Goal: Obtain resource: Obtain resource

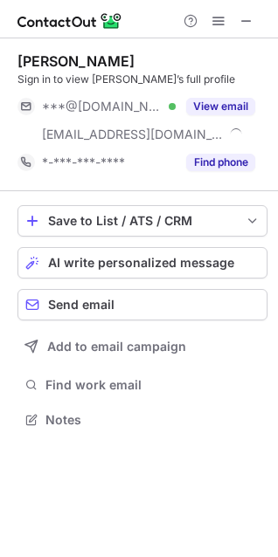
scroll to position [408, 278]
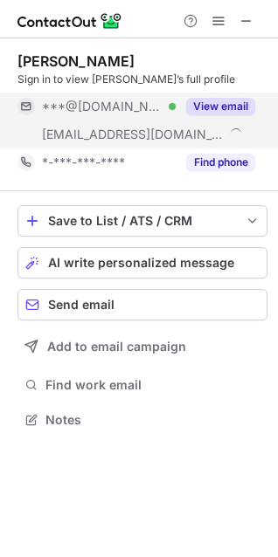
click at [230, 104] on button "View email" at bounding box center [220, 106] width 69 height 17
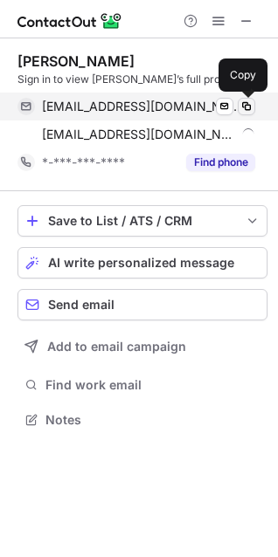
click at [236, 111] on div "thomc1212@gmail.com Verified" at bounding box center [148, 107] width 213 height 16
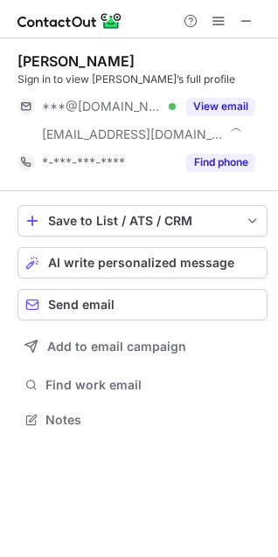
scroll to position [408, 278]
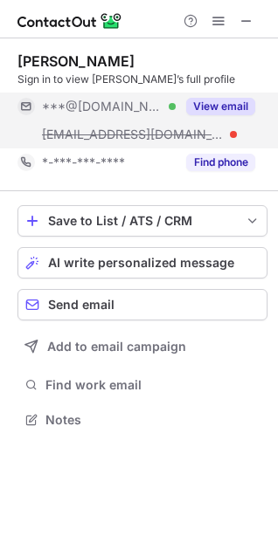
click at [225, 107] on button "View email" at bounding box center [220, 106] width 69 height 17
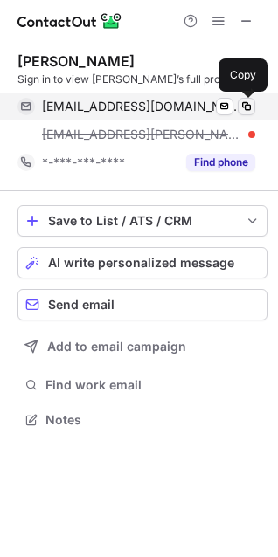
click at [250, 102] on span at bounding box center [246, 107] width 14 height 14
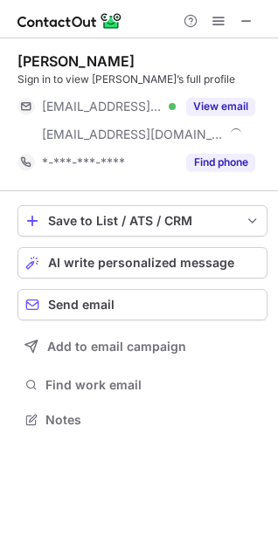
scroll to position [408, 278]
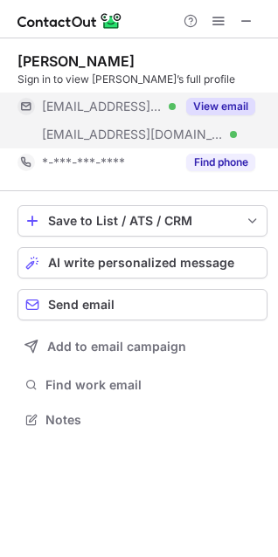
click at [217, 108] on button "View email" at bounding box center [220, 106] width 69 height 17
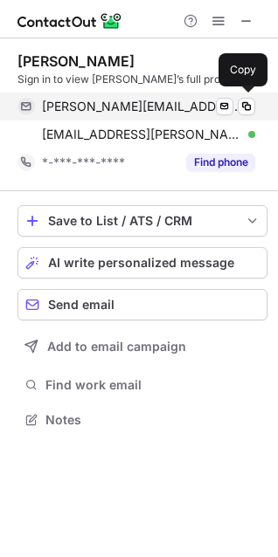
scroll to position [408, 278]
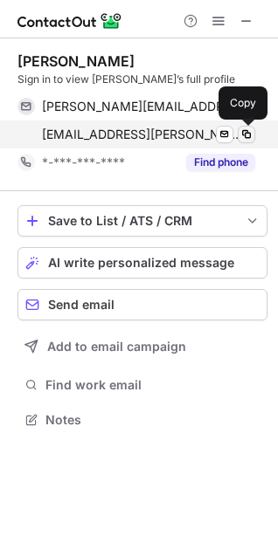
click at [247, 129] on span at bounding box center [246, 134] width 14 height 14
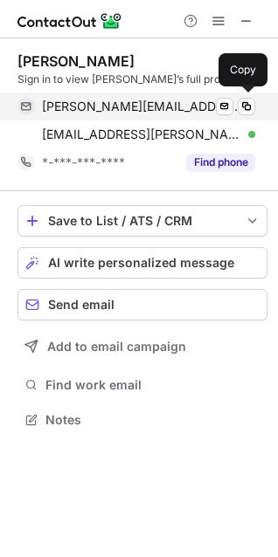
scroll to position [408, 278]
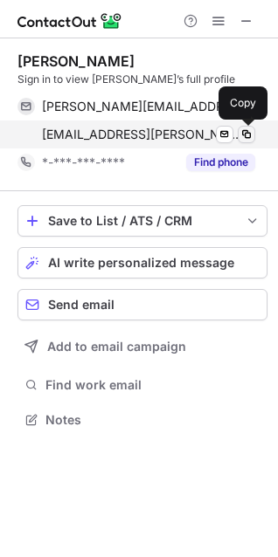
click at [244, 132] on span at bounding box center [246, 134] width 14 height 14
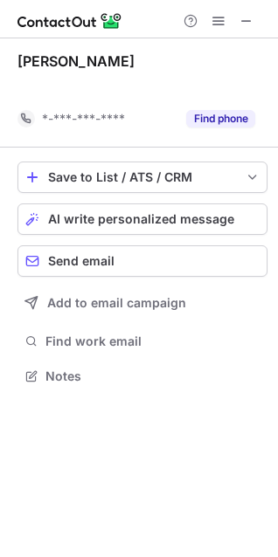
scroll to position [336, 278]
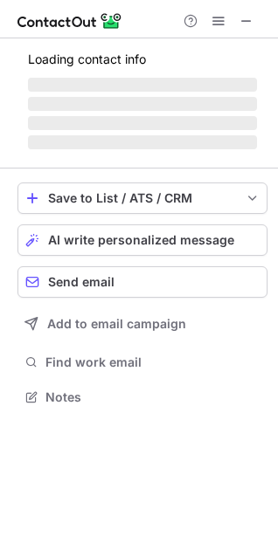
scroll to position [436, 278]
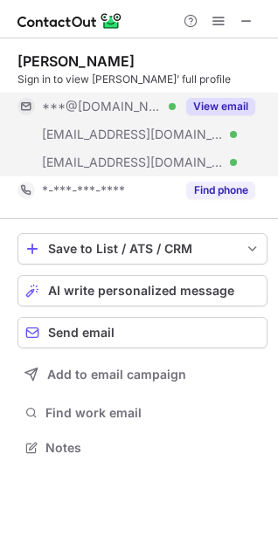
click at [224, 105] on button "View email" at bounding box center [220, 106] width 69 height 17
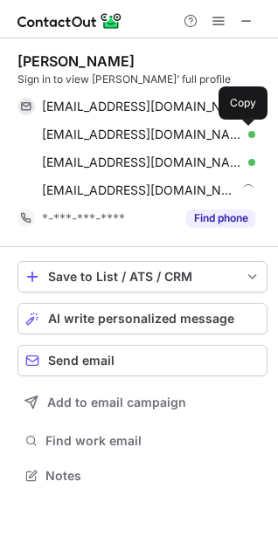
click at [244, 136] on span at bounding box center [246, 134] width 14 height 14
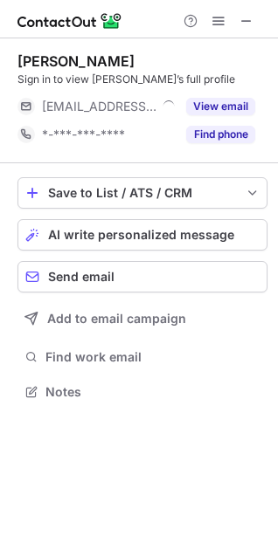
scroll to position [380, 278]
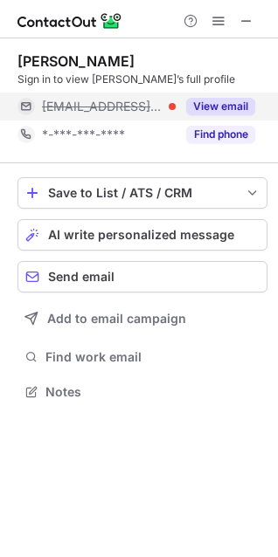
click at [240, 108] on button "View email" at bounding box center [220, 106] width 69 height 17
click at [248, 107] on div at bounding box center [251, 106] width 7 height 7
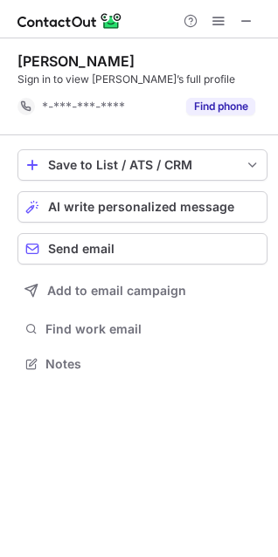
scroll to position [352, 278]
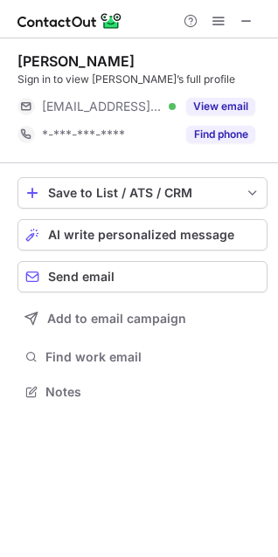
scroll to position [380, 278]
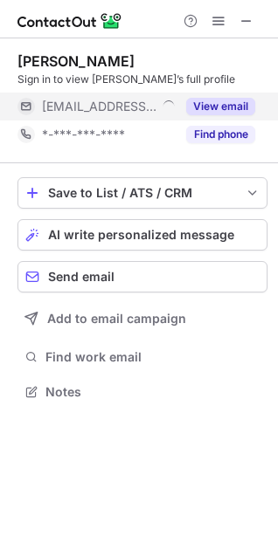
click at [207, 102] on button "View email" at bounding box center [220, 106] width 69 height 17
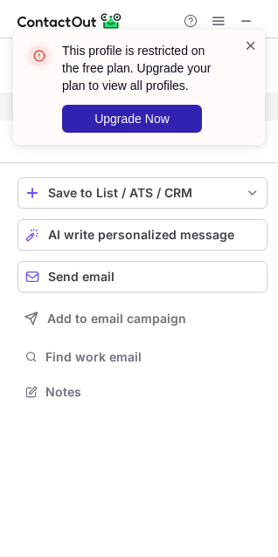
click at [246, 40] on span at bounding box center [251, 45] width 14 height 17
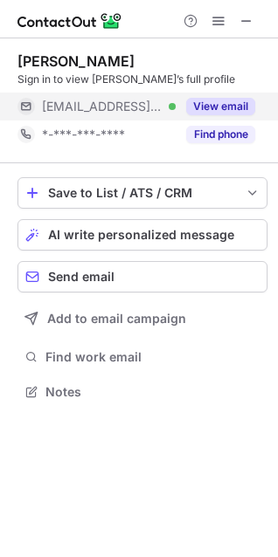
click at [226, 102] on button "View email" at bounding box center [220, 106] width 69 height 17
click at [213, 108] on button "View email" at bounding box center [220, 106] width 69 height 17
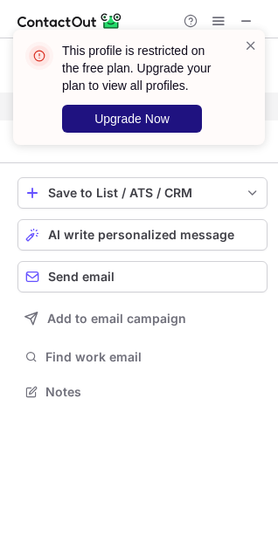
click at [153, 121] on span "Upgrade Now" at bounding box center [131, 119] width 75 height 14
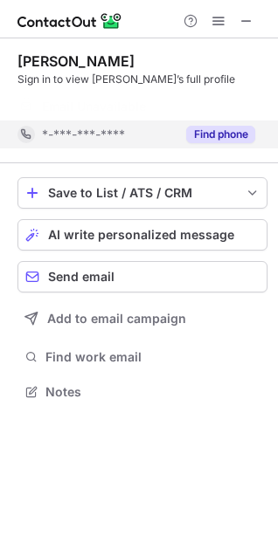
scroll to position [352, 278]
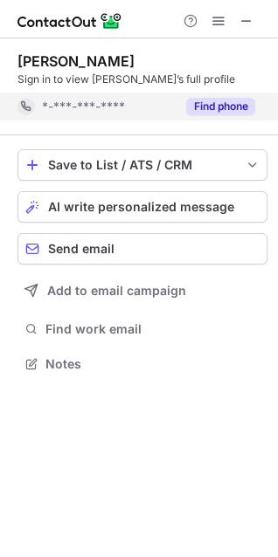
click at [219, 113] on button "Find phone" at bounding box center [220, 106] width 69 height 17
